Goal: Transaction & Acquisition: Purchase product/service

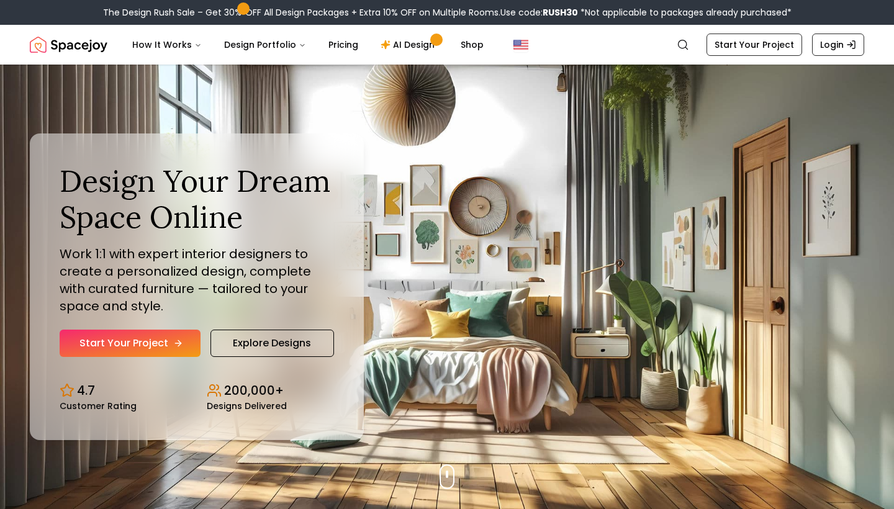
click at [174, 338] on icon "Hero section" at bounding box center [178, 343] width 10 height 10
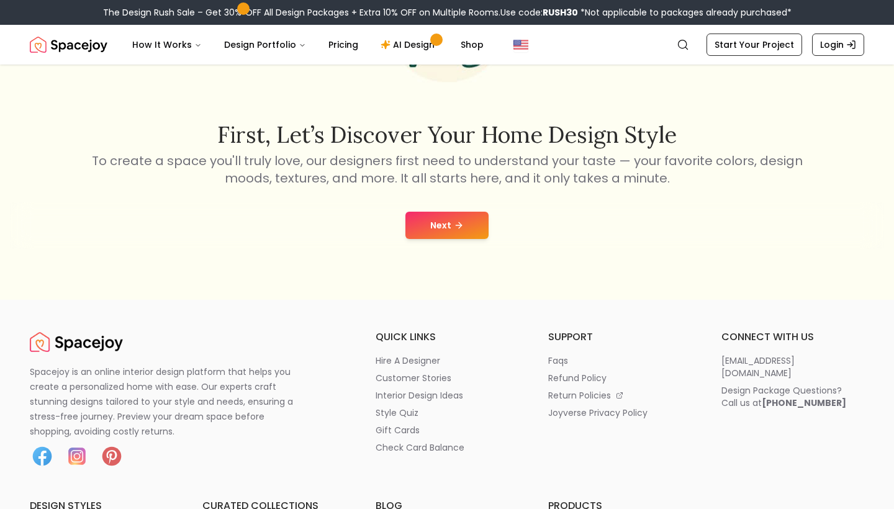
scroll to position [173, 0]
click at [454, 224] on icon at bounding box center [459, 225] width 10 height 10
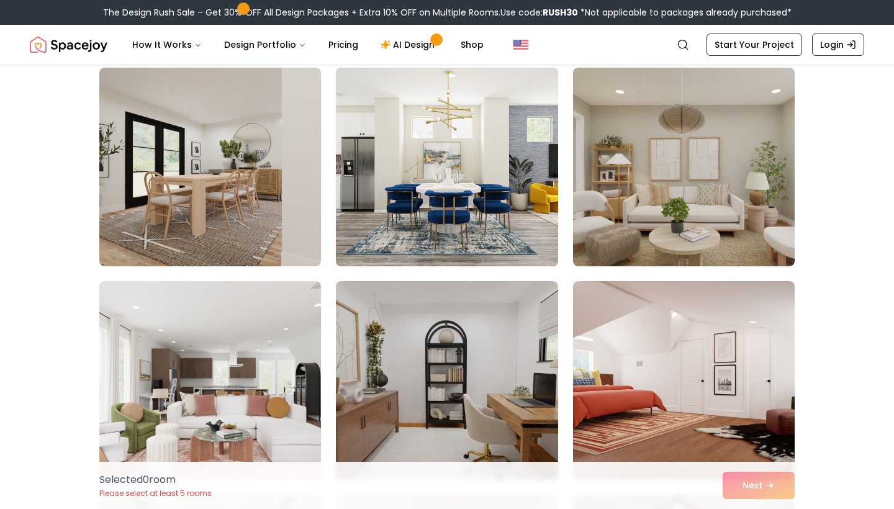
scroll to position [138, 0]
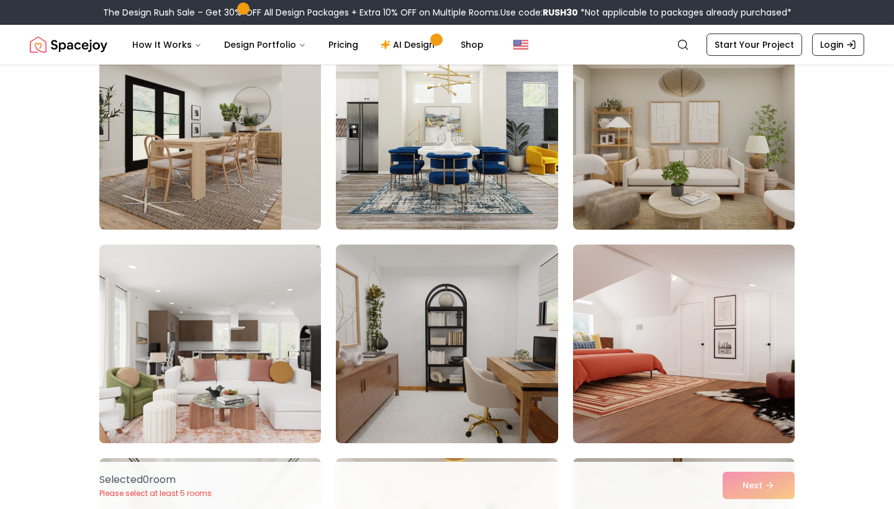
click at [238, 317] on img at bounding box center [210, 344] width 233 height 209
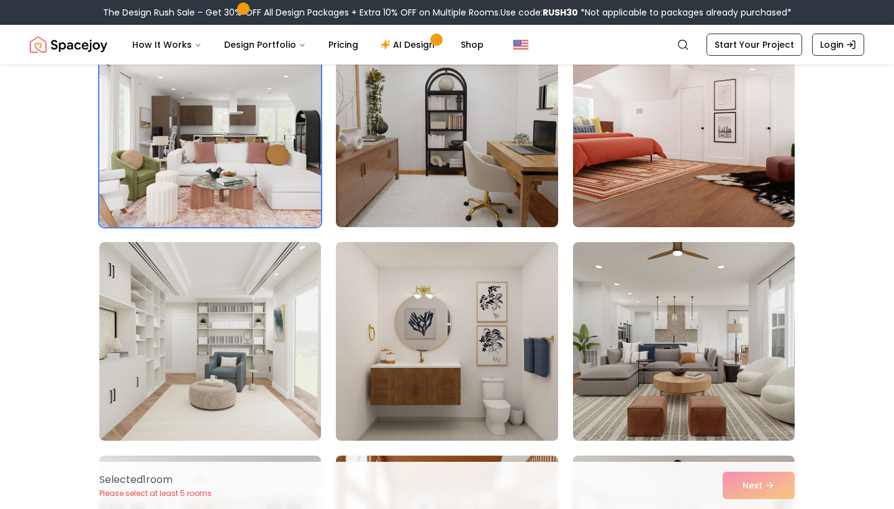
scroll to position [355, 0]
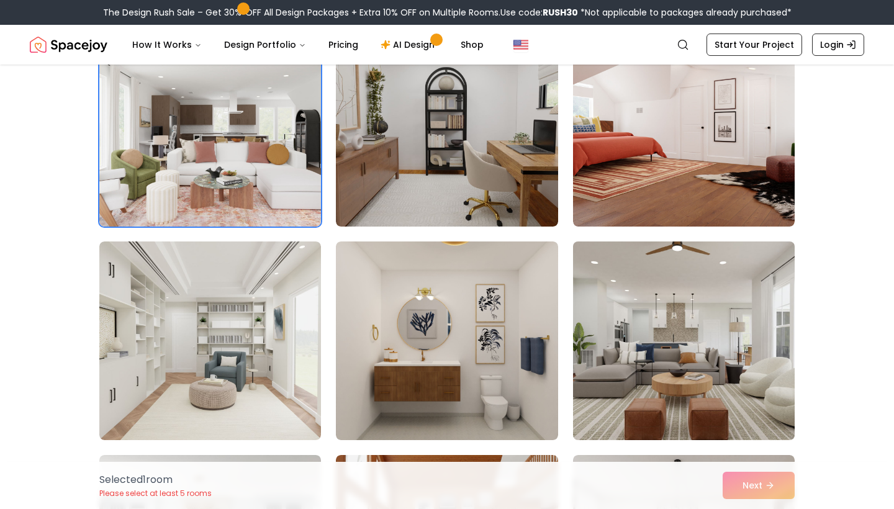
click at [695, 337] on img at bounding box center [684, 341] width 233 height 209
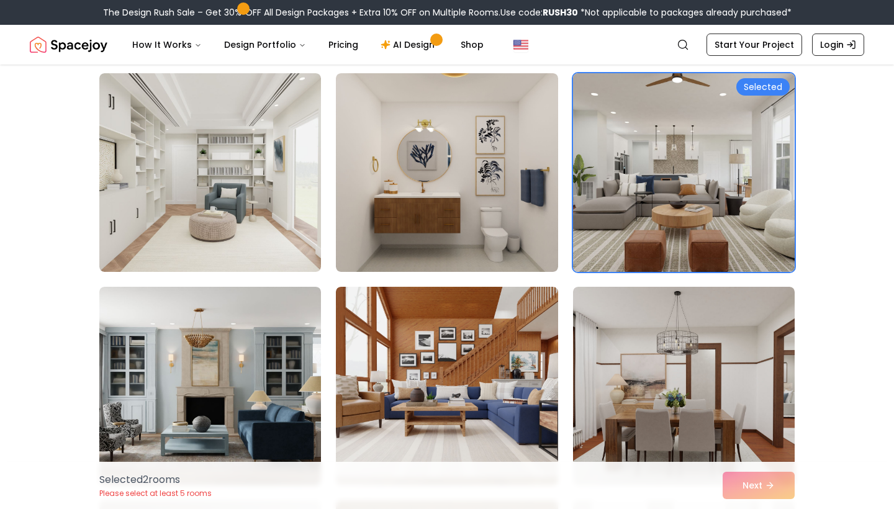
scroll to position [597, 0]
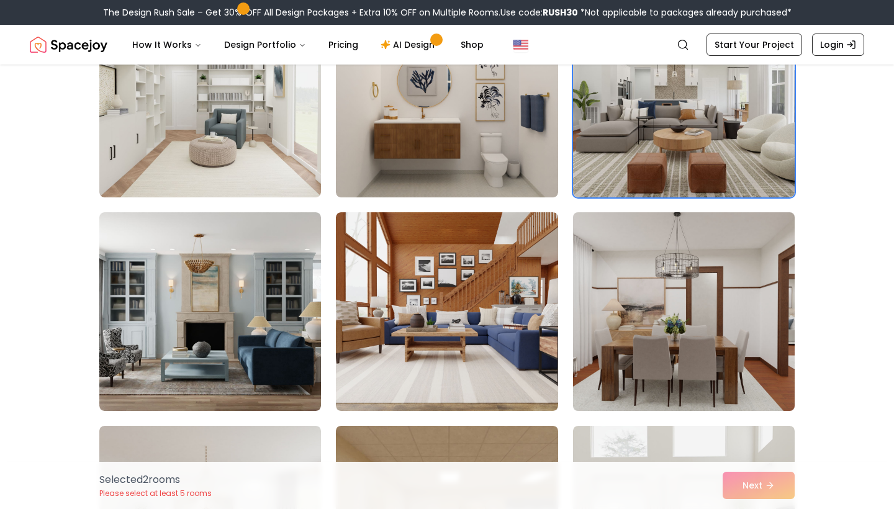
click at [694, 337] on img at bounding box center [684, 311] width 233 height 209
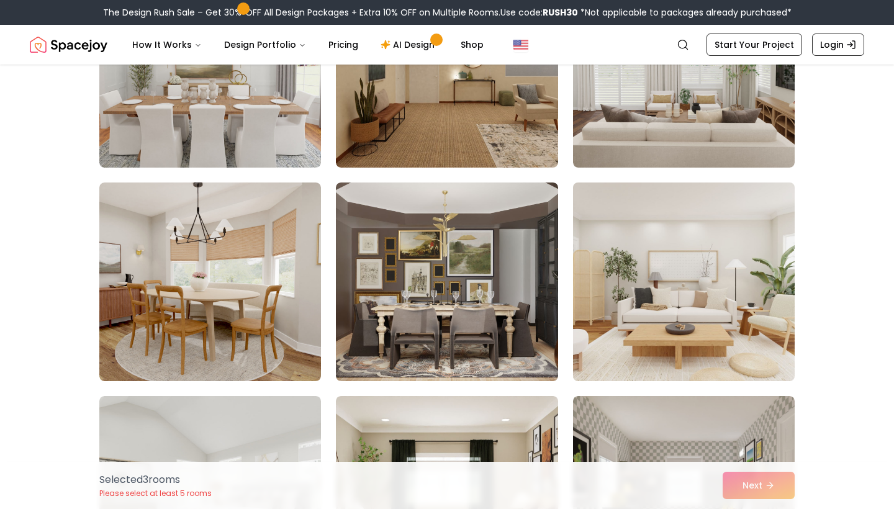
scroll to position [1065, 0]
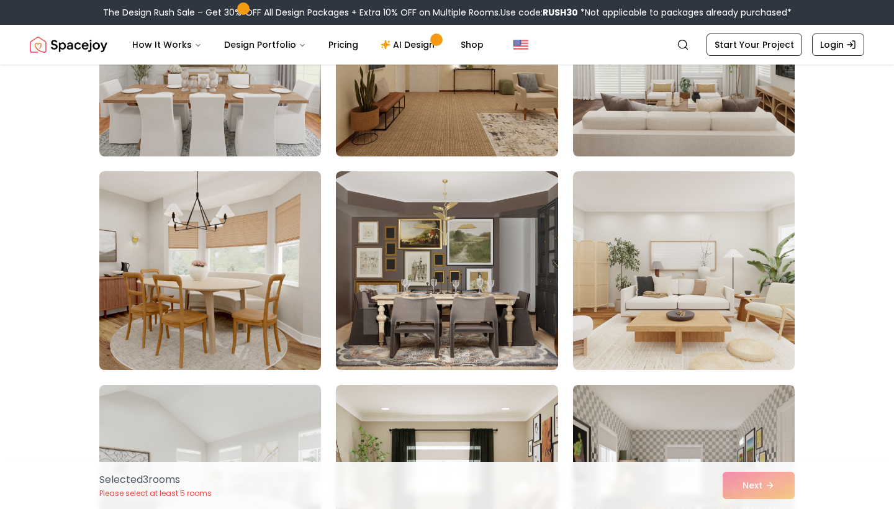
click at [297, 330] on img at bounding box center [210, 270] width 233 height 209
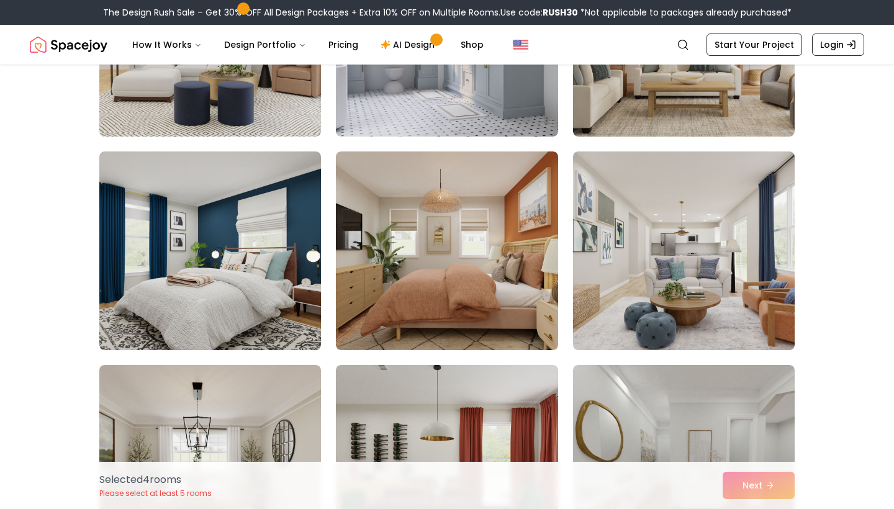
scroll to position [4935, 0]
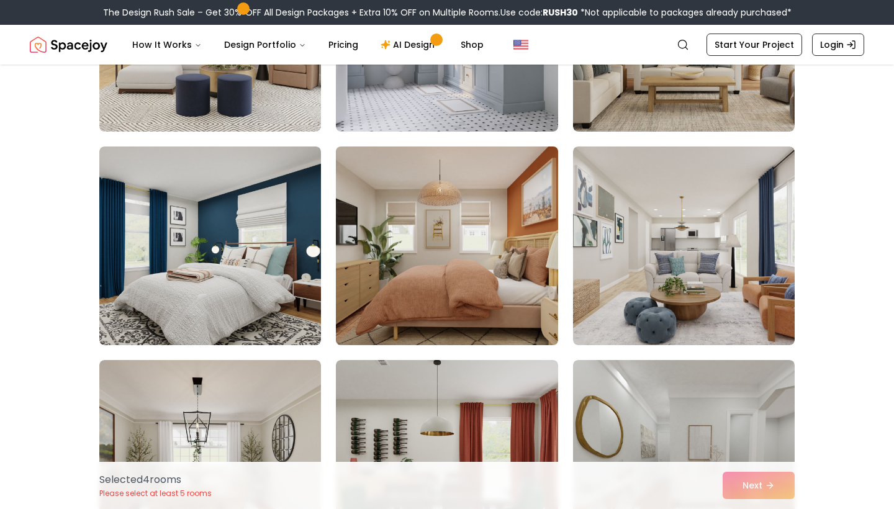
click at [479, 237] on img at bounding box center [446, 246] width 233 height 209
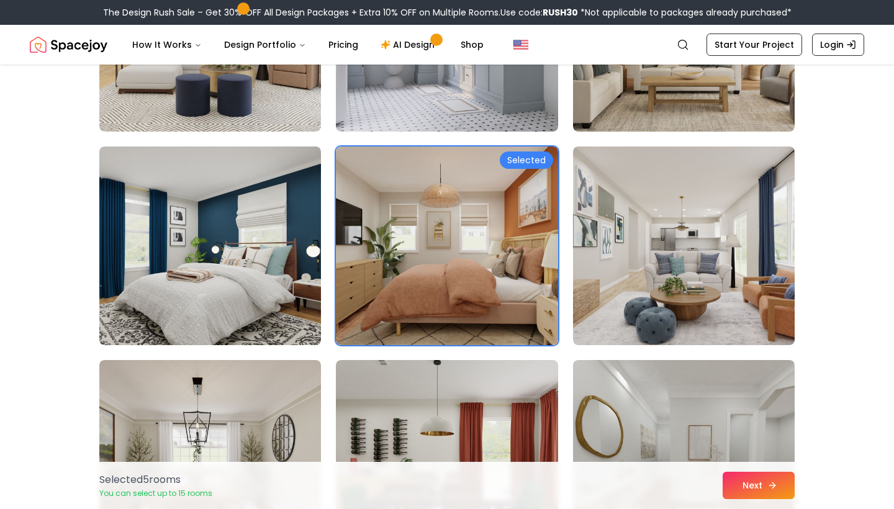
click at [756, 478] on button "Next" at bounding box center [759, 485] width 72 height 27
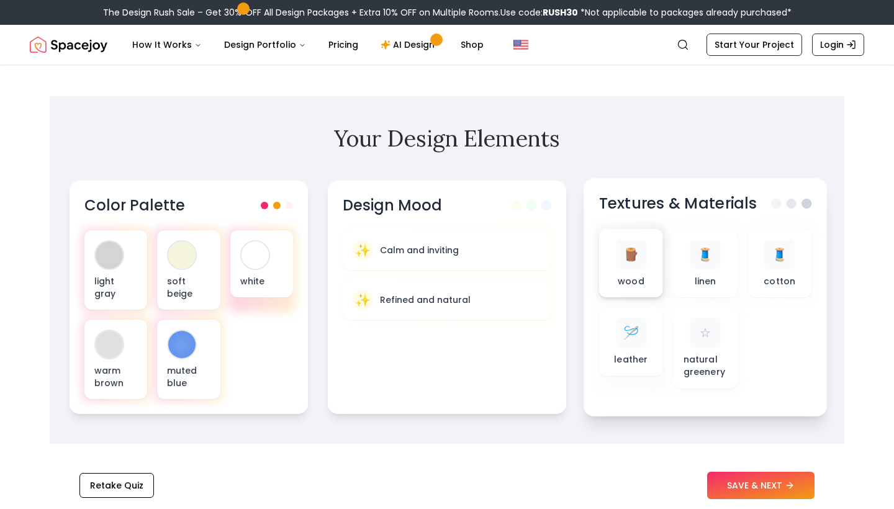
scroll to position [335, 0]
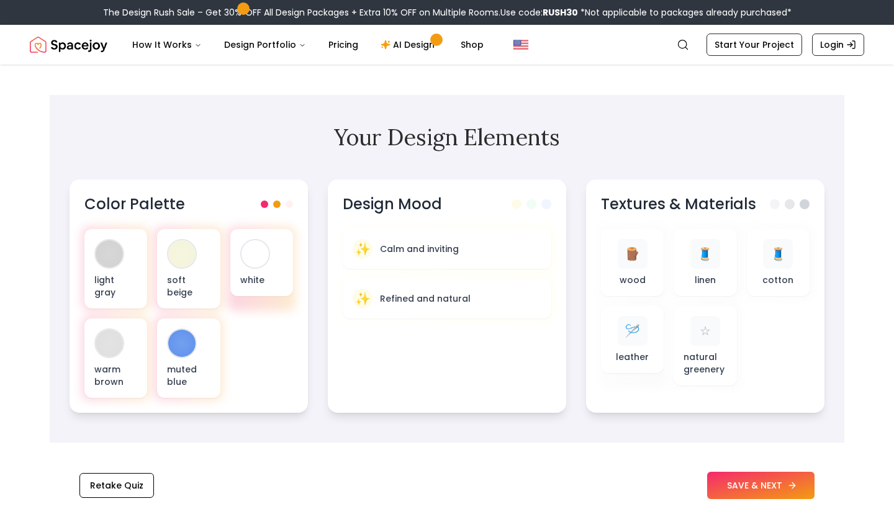
click at [767, 481] on button "SAVE & NEXT" at bounding box center [760, 485] width 107 height 27
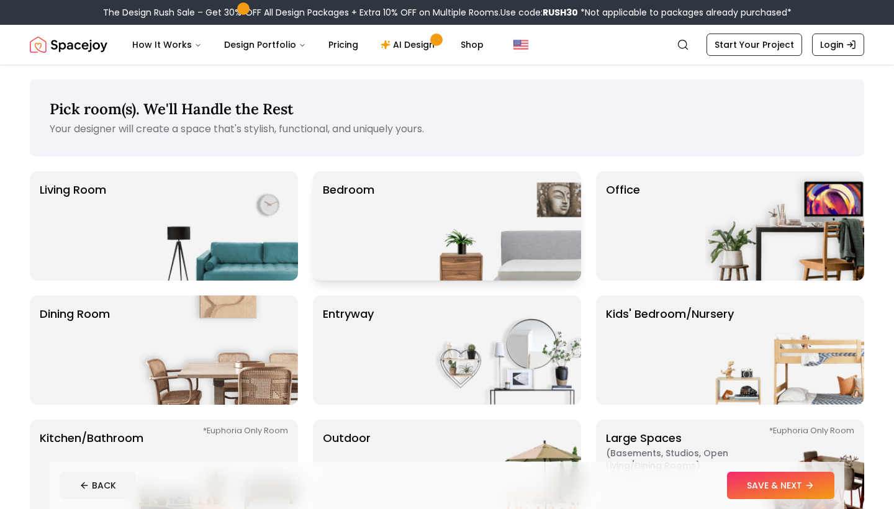
click at [462, 215] on img at bounding box center [501, 225] width 159 height 109
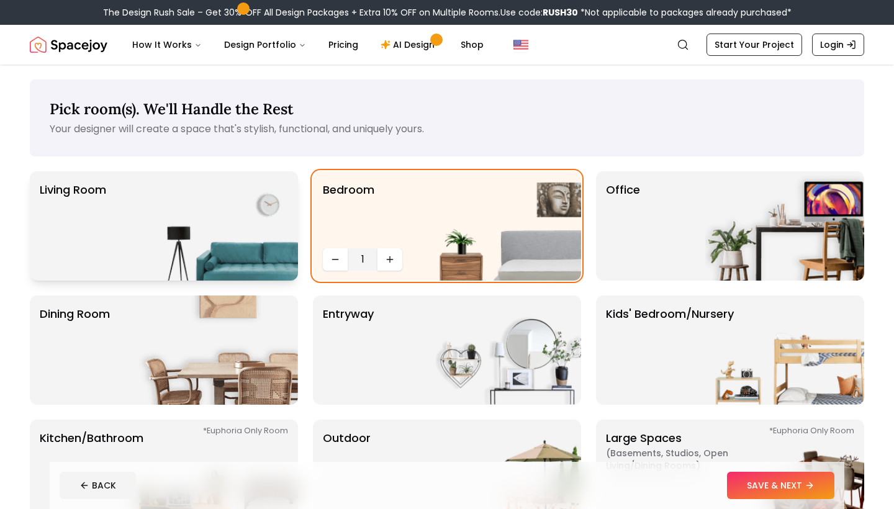
click at [222, 222] on img at bounding box center [218, 225] width 159 height 109
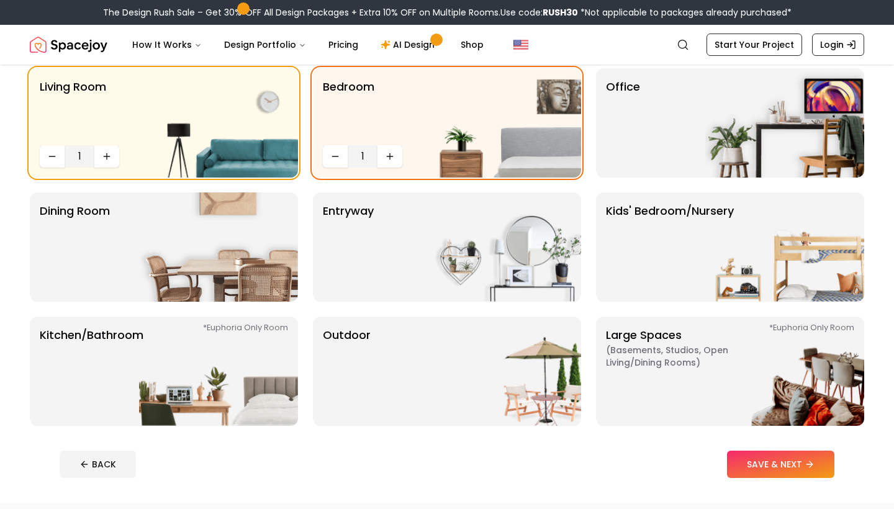
scroll to position [102, 0]
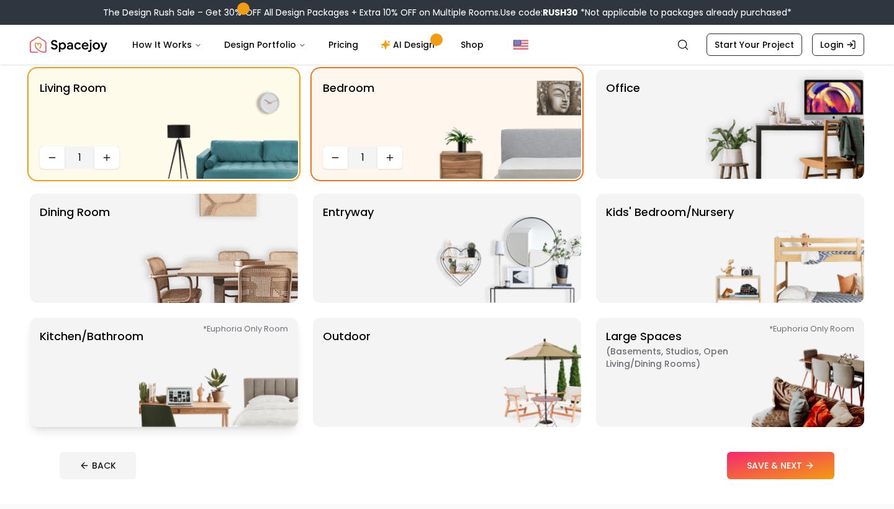
click at [127, 394] on p "Kitchen/Bathroom *Euphoria Only Room" at bounding box center [92, 372] width 104 height 89
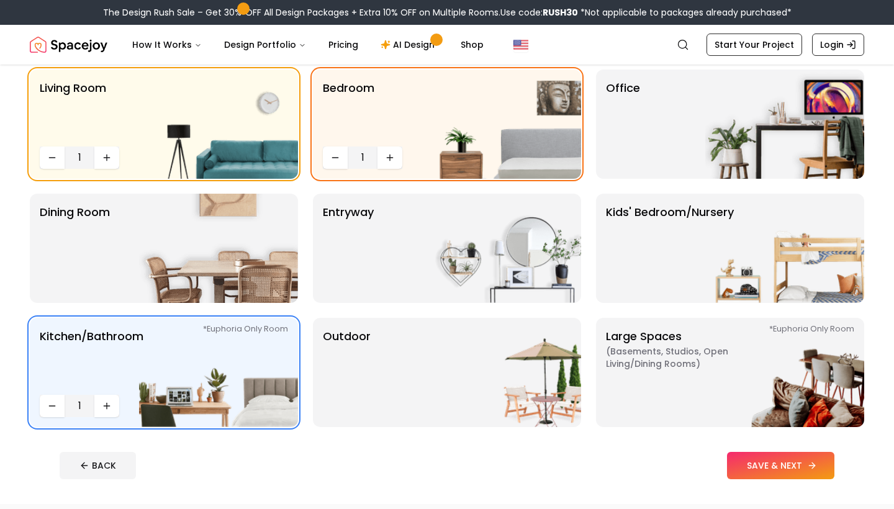
click at [741, 466] on button "SAVE & NEXT" at bounding box center [780, 465] width 107 height 27
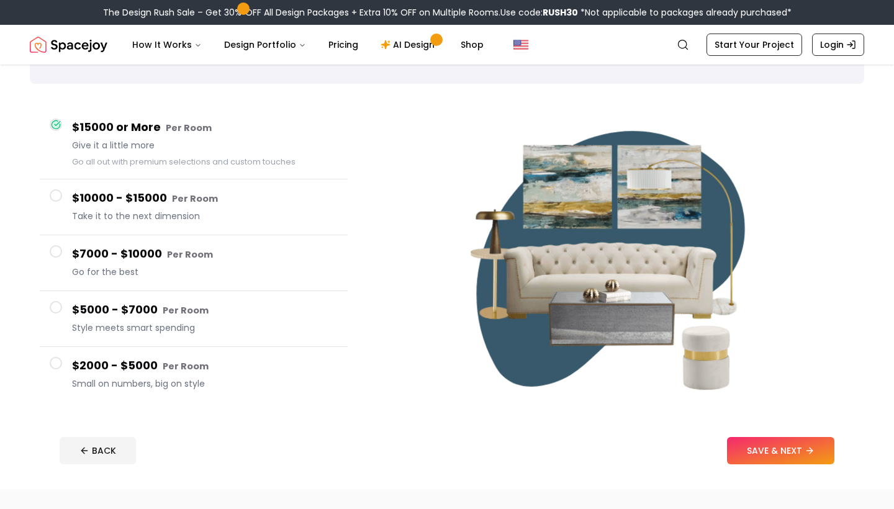
scroll to position [73, 0]
click at [165, 349] on button "$2000 - $5000 Per Room Small on numbers, big on style" at bounding box center [194, 373] width 308 height 55
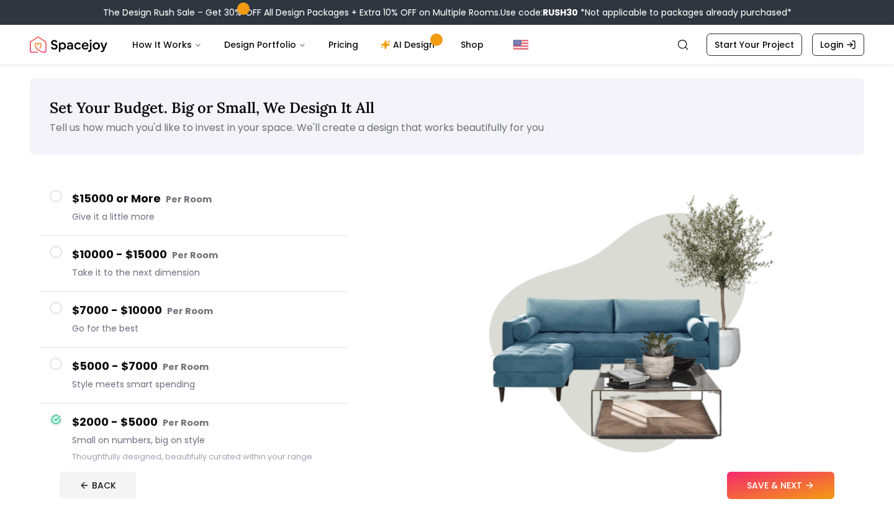
scroll to position [0, 0]
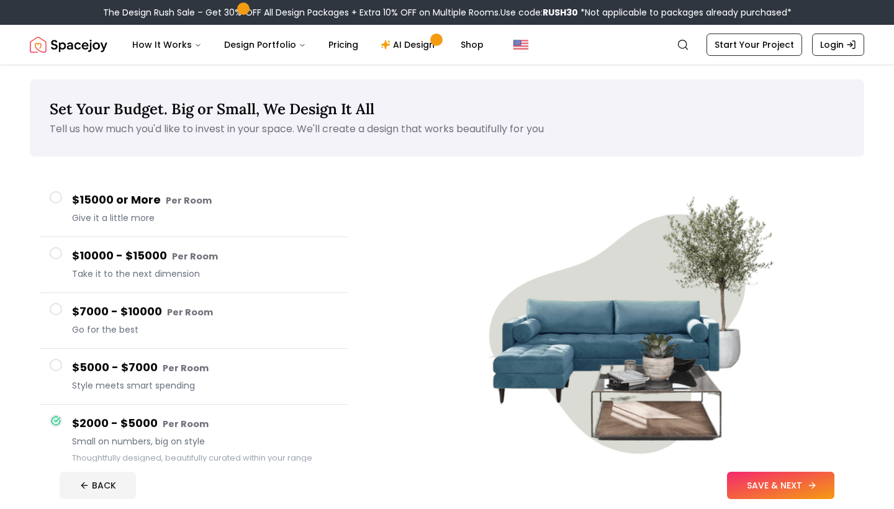
click at [754, 486] on button "SAVE & NEXT" at bounding box center [780, 485] width 107 height 27
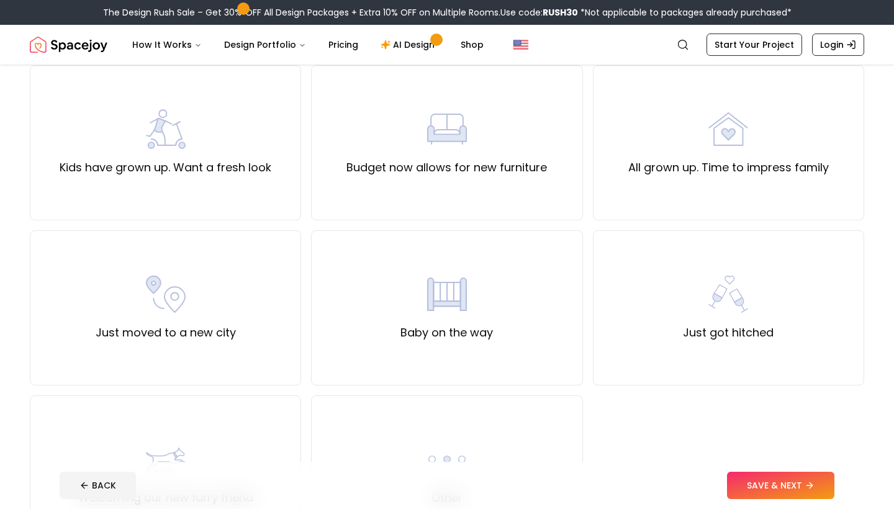
scroll to position [274, 0]
